Goal: Communication & Community: Answer question/provide support

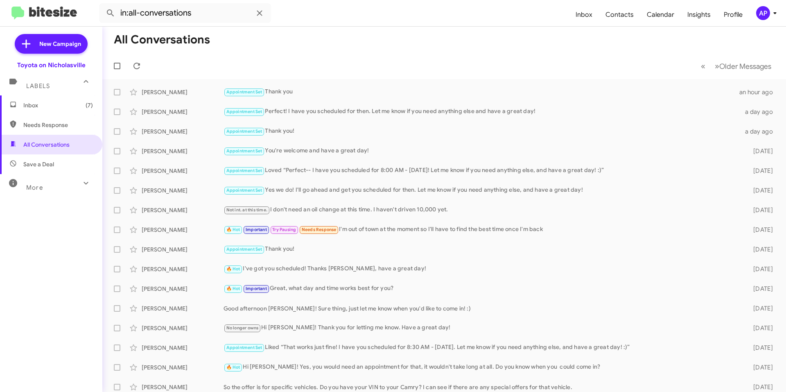
click at [325, 55] on mat-toolbar-row "« Previous » Next Older Messages" at bounding box center [443, 66] width 683 height 26
click at [63, 105] on span "Inbox (7)" at bounding box center [58, 105] width 70 height 8
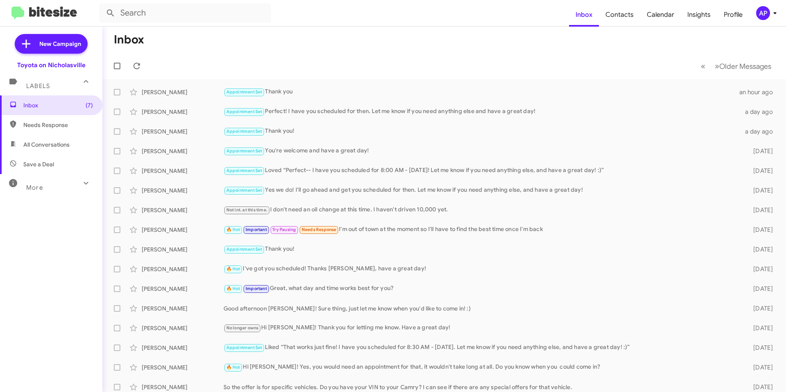
click at [43, 144] on span "All Conversations" at bounding box center [46, 144] width 46 height 8
type input "in:all-conversations"
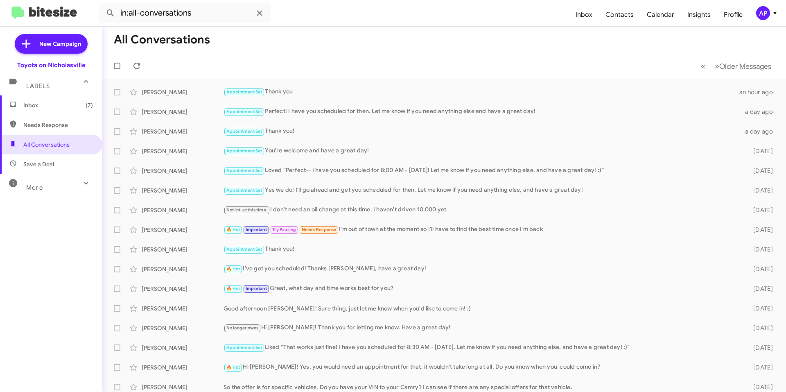
click at [83, 187] on icon at bounding box center [86, 183] width 10 height 10
click at [57, 107] on span "Inbox (7)" at bounding box center [58, 105] width 70 height 8
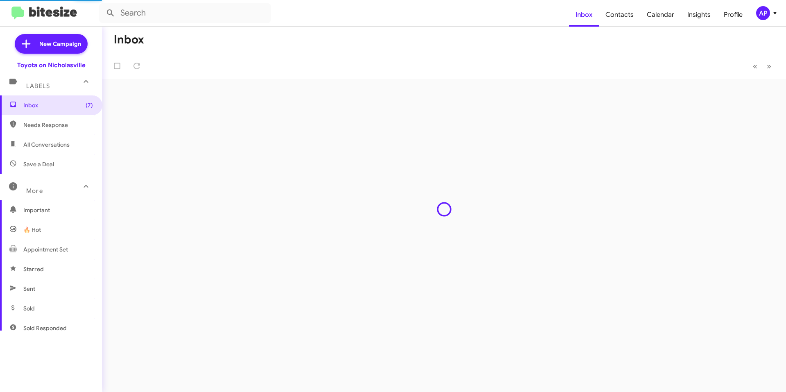
click at [418, 46] on mat-toolbar-row "Inbox" at bounding box center [443, 40] width 683 height 26
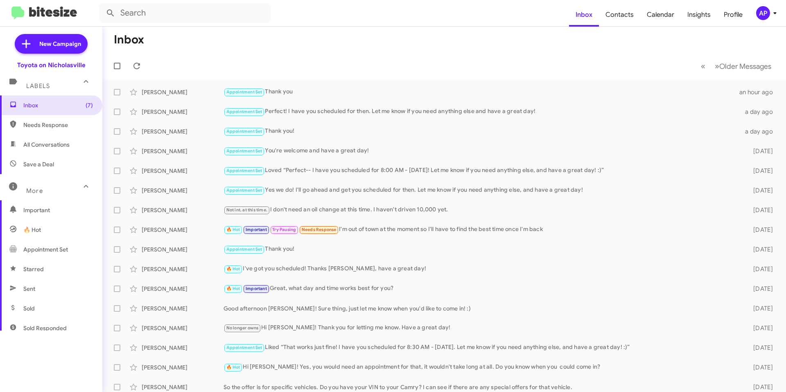
click at [209, 63] on mat-toolbar-row "« Previous » Next Older Messages" at bounding box center [443, 66] width 683 height 26
click at [27, 126] on span "Needs Response" at bounding box center [58, 125] width 70 height 8
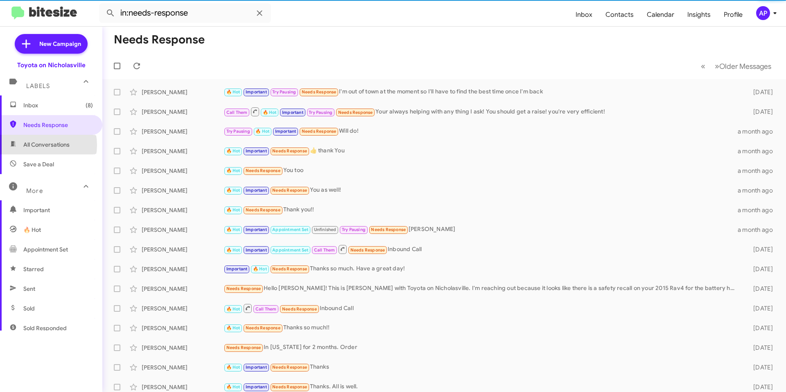
click at [36, 145] on span "All Conversations" at bounding box center [46, 144] width 46 height 8
type input "in:all-conversations"
